Goal: Navigation & Orientation: Find specific page/section

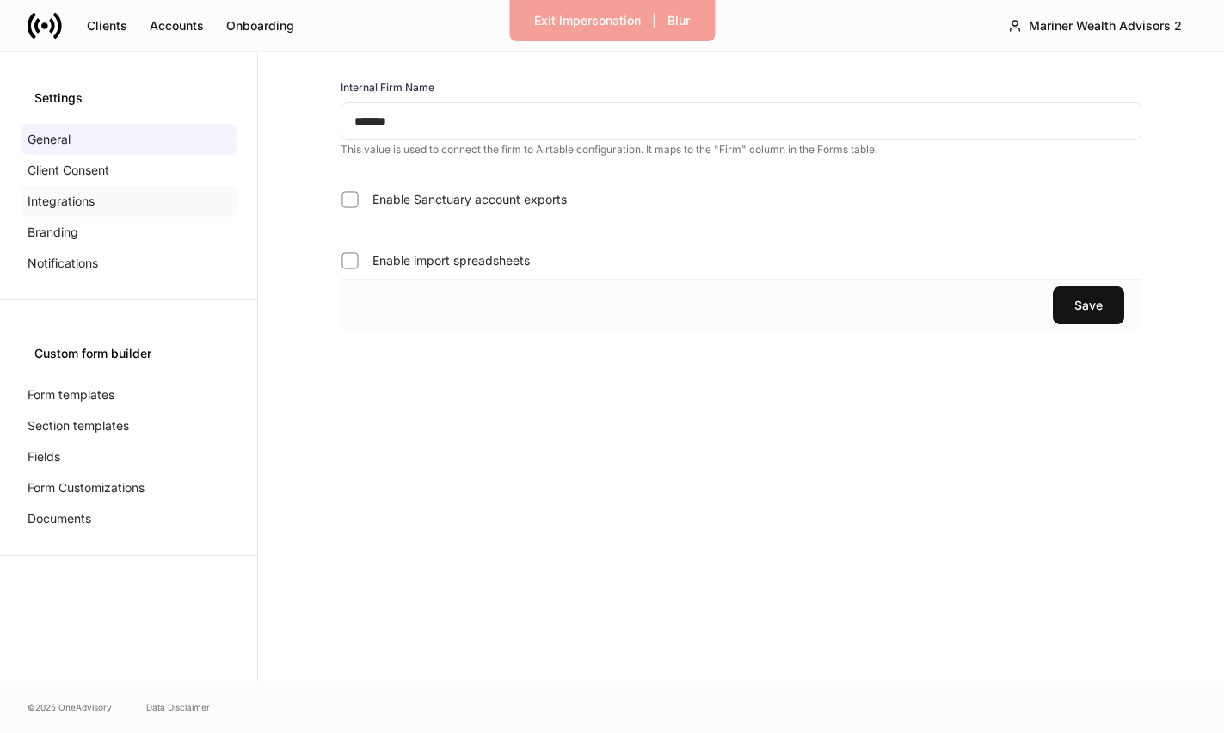
click at [138, 198] on div "Integrations" at bounding box center [129, 201] width 216 height 31
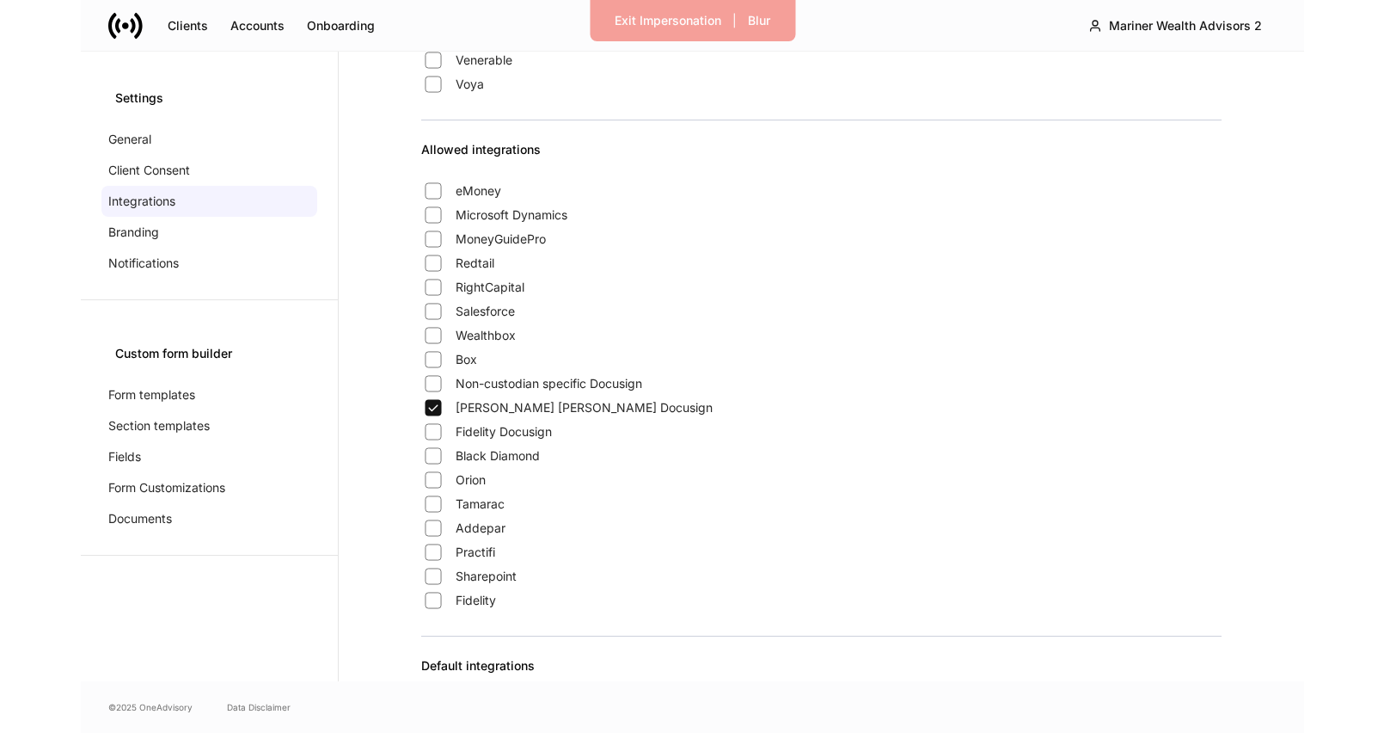
scroll to position [1375, 0]
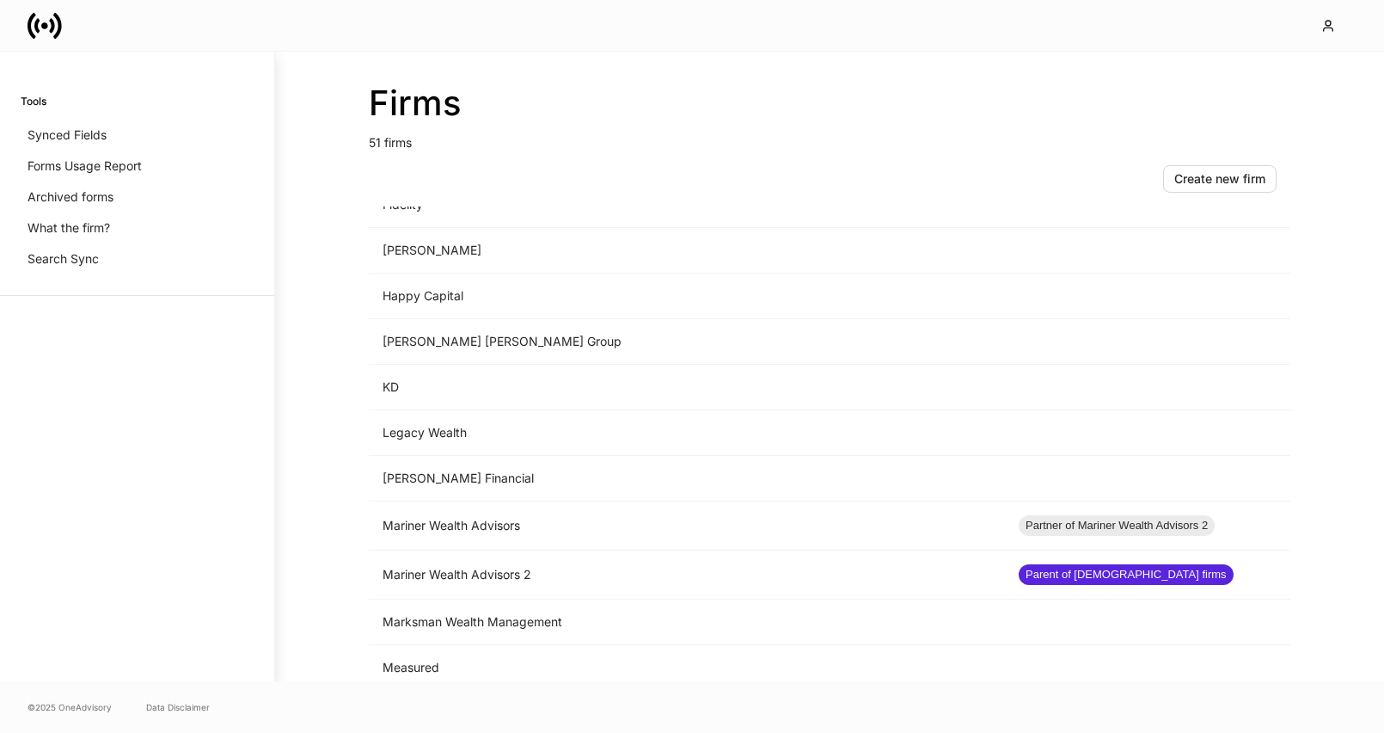
scroll to position [1208, 0]
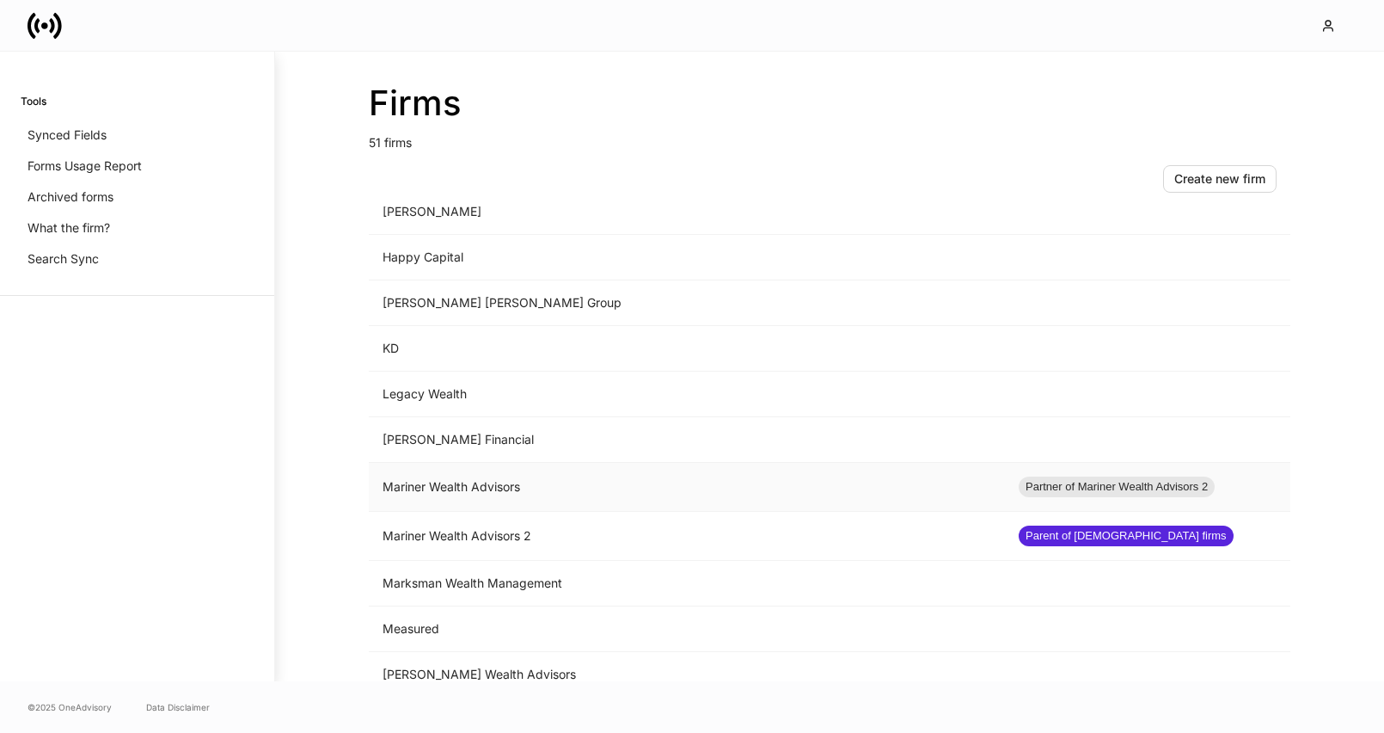
click at [585, 495] on td "Mariner Wealth Advisors" at bounding box center [687, 487] width 636 height 49
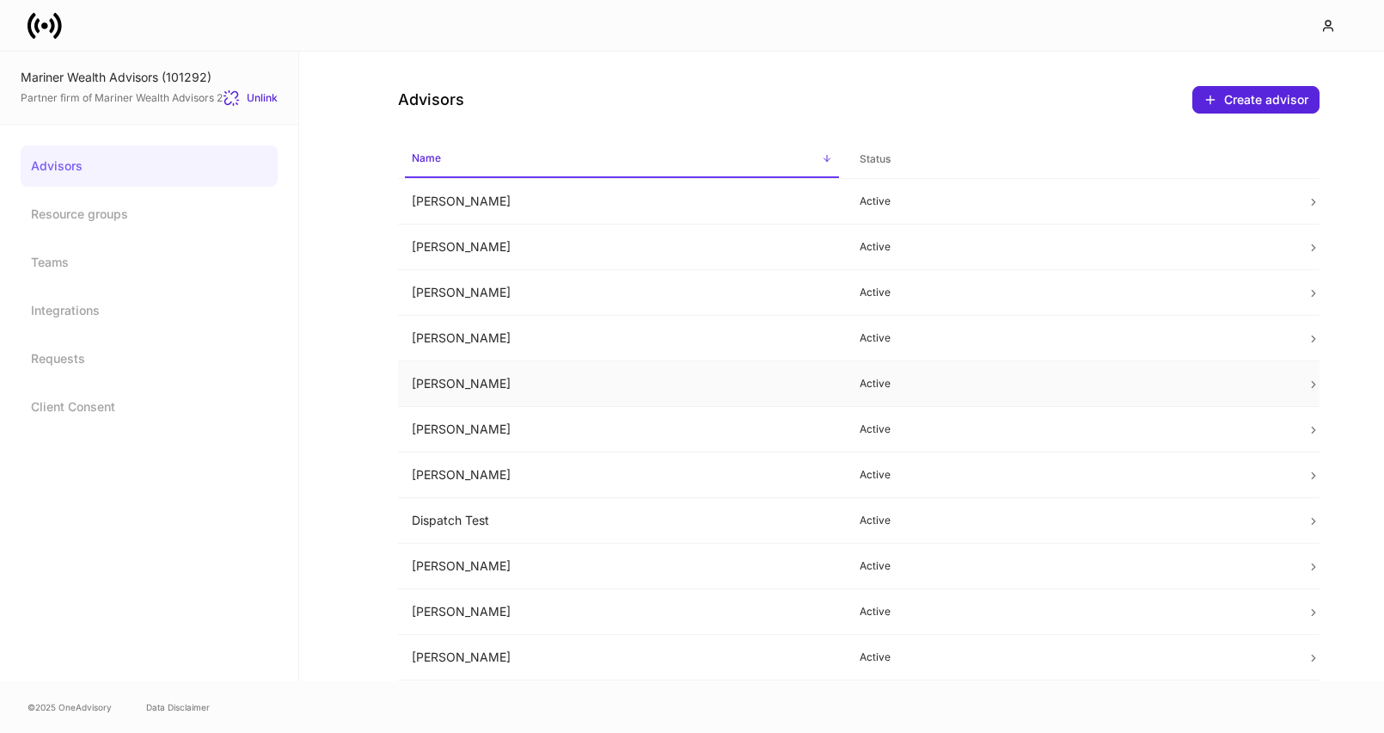
scroll to position [184, 0]
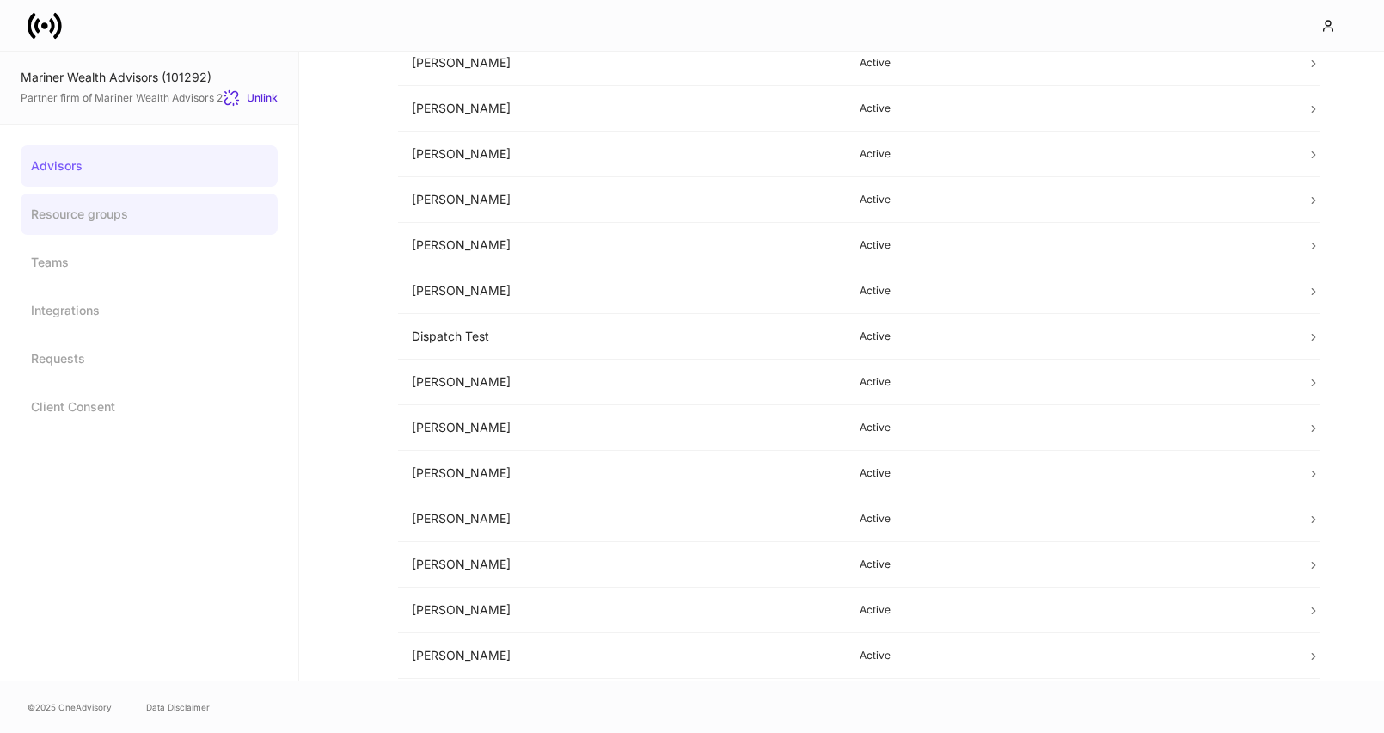
click at [145, 218] on link "Resource groups" at bounding box center [149, 213] width 257 height 41
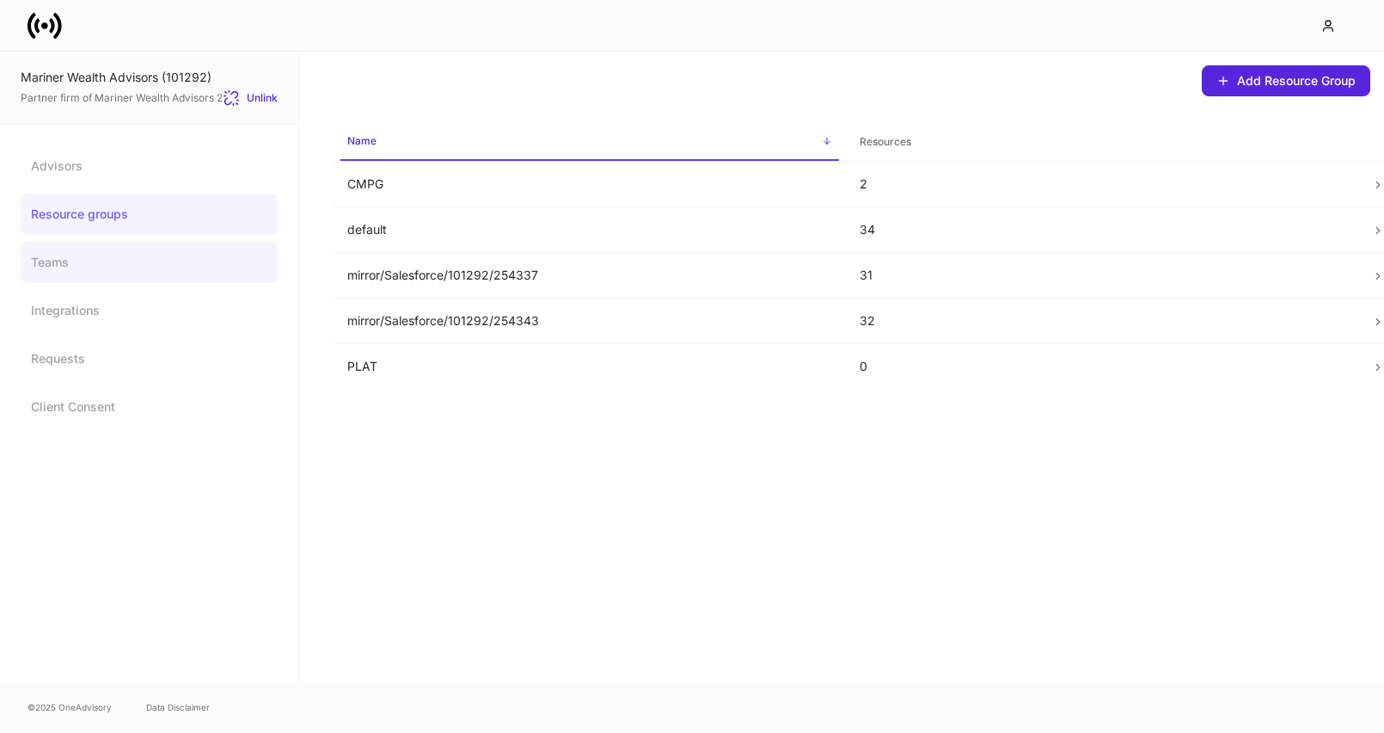
click at [172, 278] on link "Teams" at bounding box center [149, 262] width 257 height 41
